Goal: Task Accomplishment & Management: Manage account settings

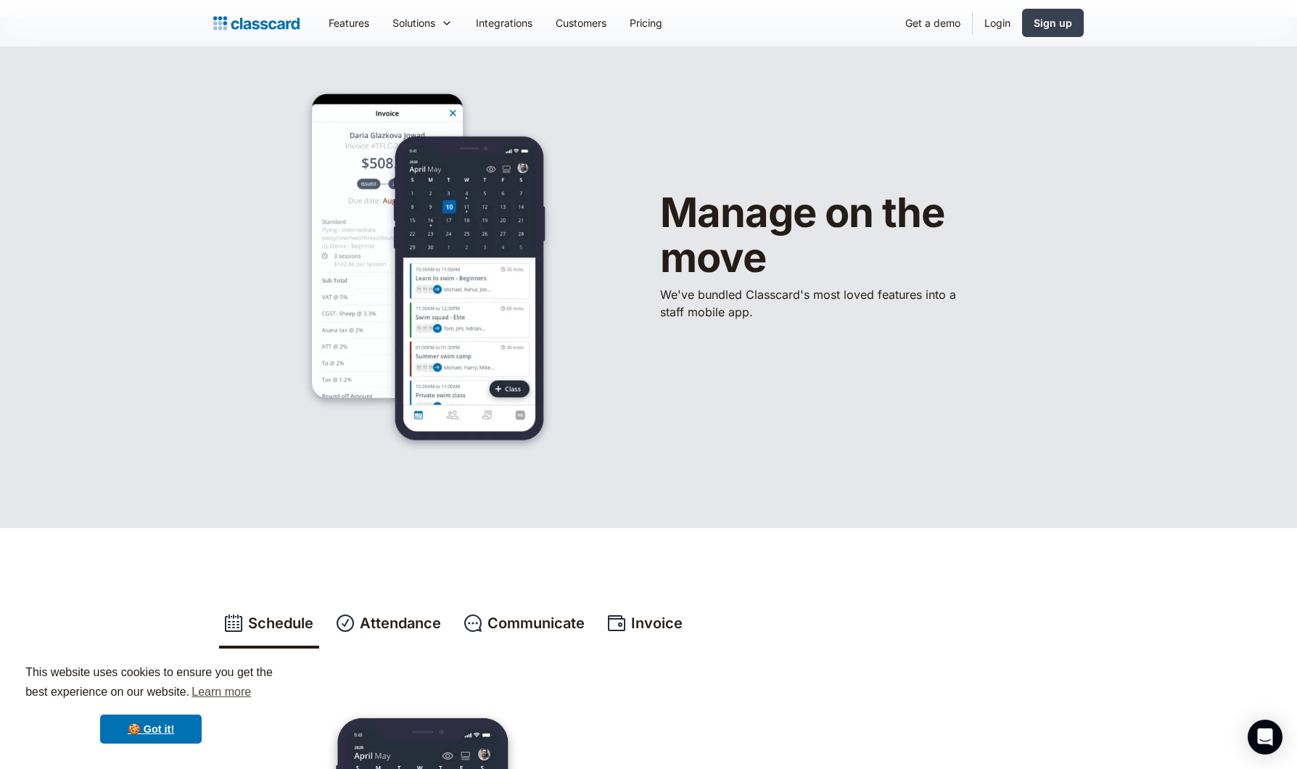
scroll to position [120, 0]
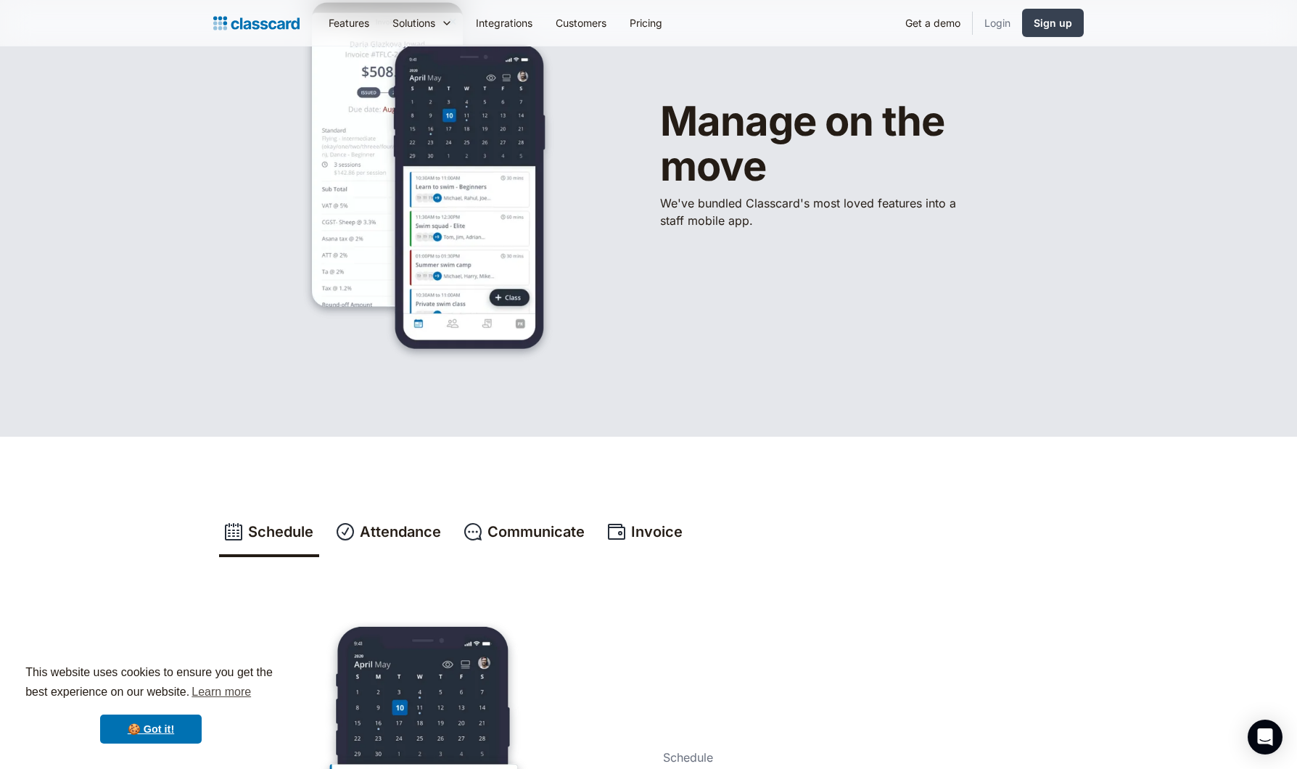
click at [996, 22] on link "Login" at bounding box center [997, 23] width 49 height 33
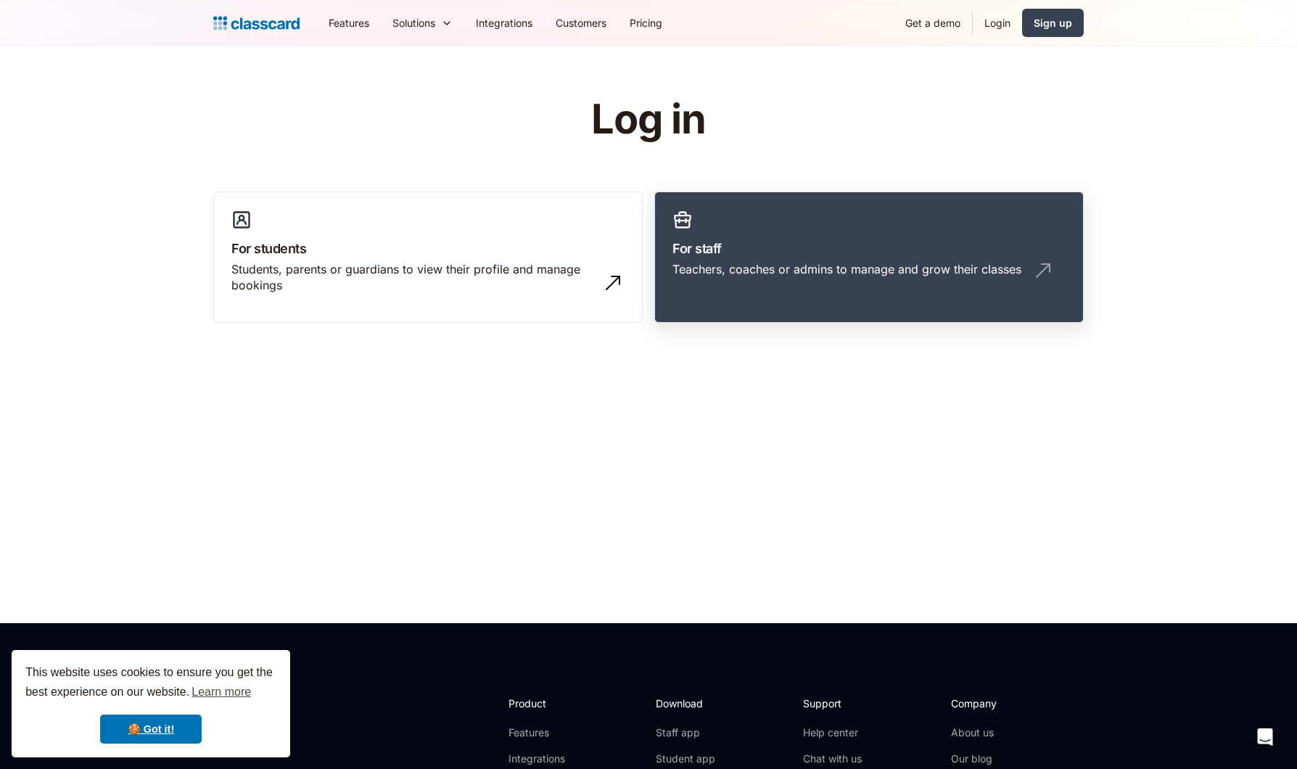
click at [773, 267] on div "Teachers, coaches or admins to manage and grow their classes" at bounding box center [847, 269] width 349 height 16
